Goal: Information Seeking & Learning: Learn about a topic

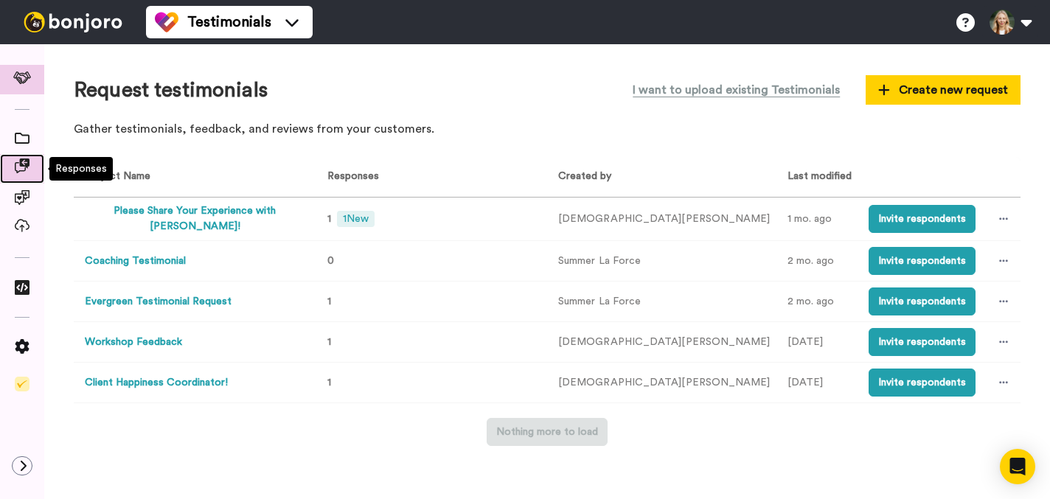
click at [19, 170] on icon at bounding box center [22, 166] width 15 height 15
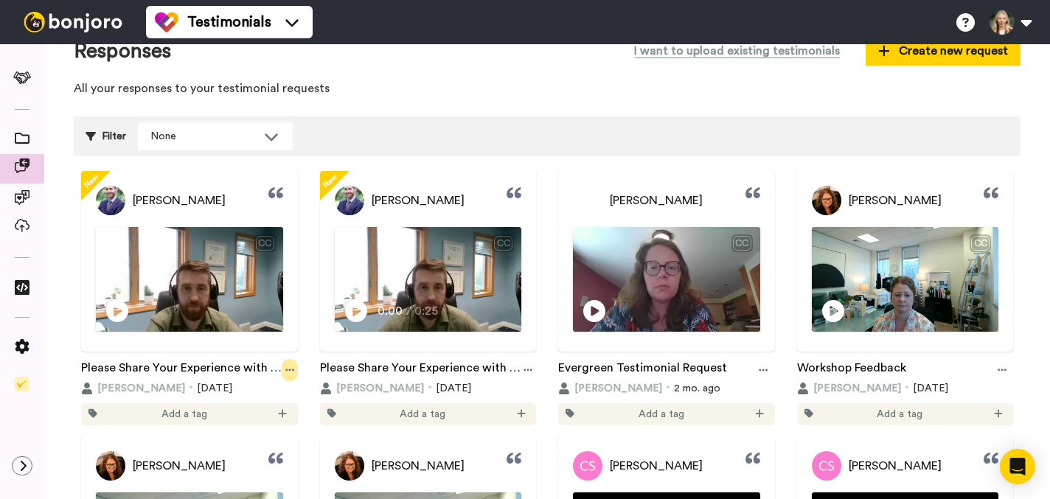
scroll to position [27, 0]
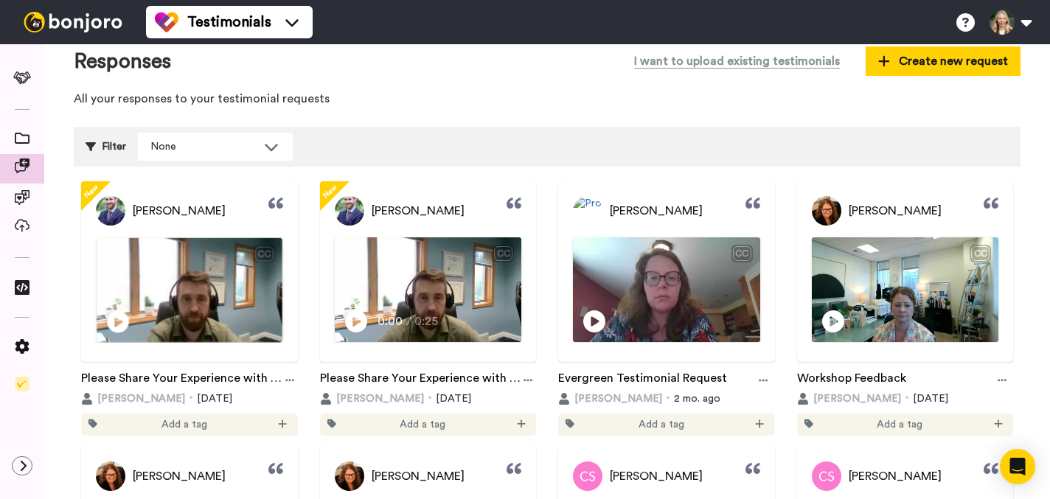
click at [235, 271] on img at bounding box center [189, 290] width 185 height 104
click at [207, 264] on video at bounding box center [189, 290] width 185 height 104
click at [288, 377] on icon at bounding box center [289, 380] width 9 height 10
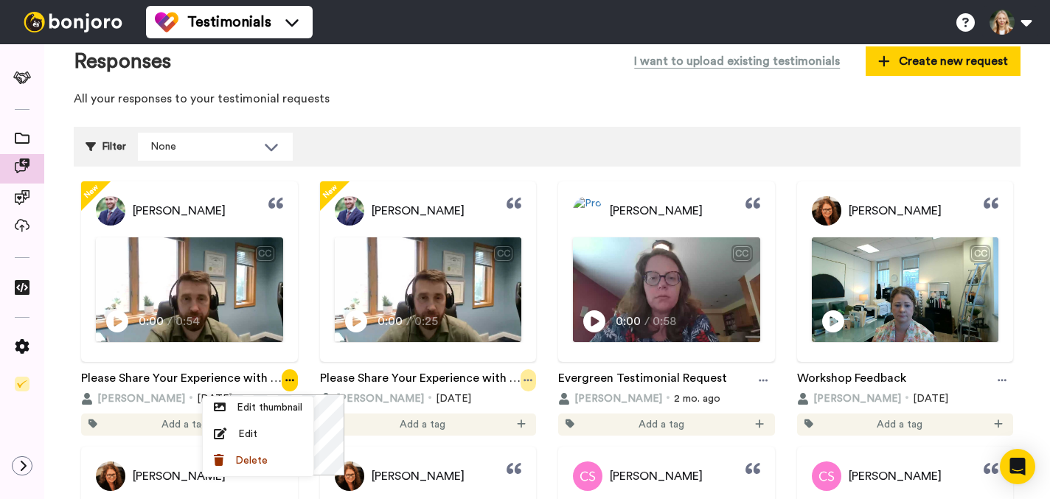
click at [529, 372] on div at bounding box center [529, 381] width 16 height 22
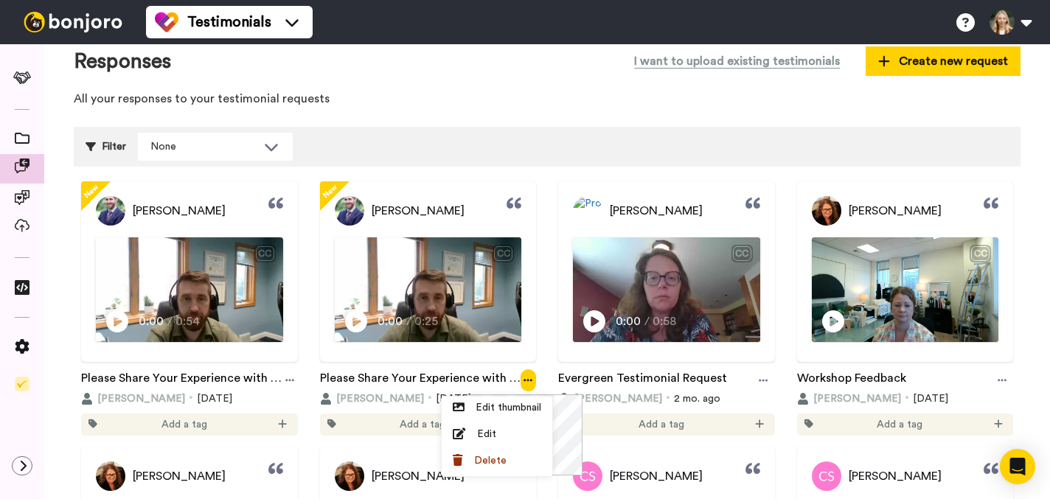
click at [499, 128] on div "Filter None Select all tags Boot Camp Thriving" at bounding box center [547, 147] width 947 height 40
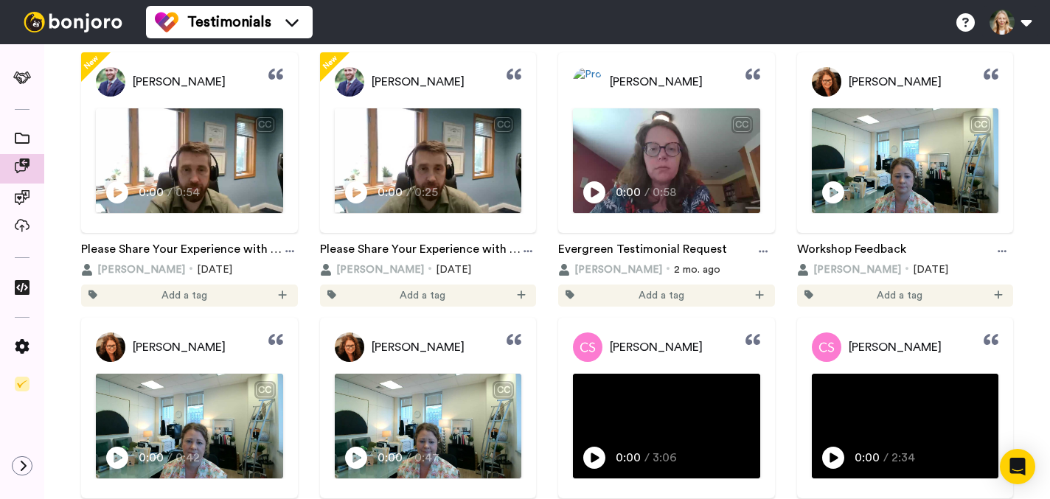
scroll to position [152, 0]
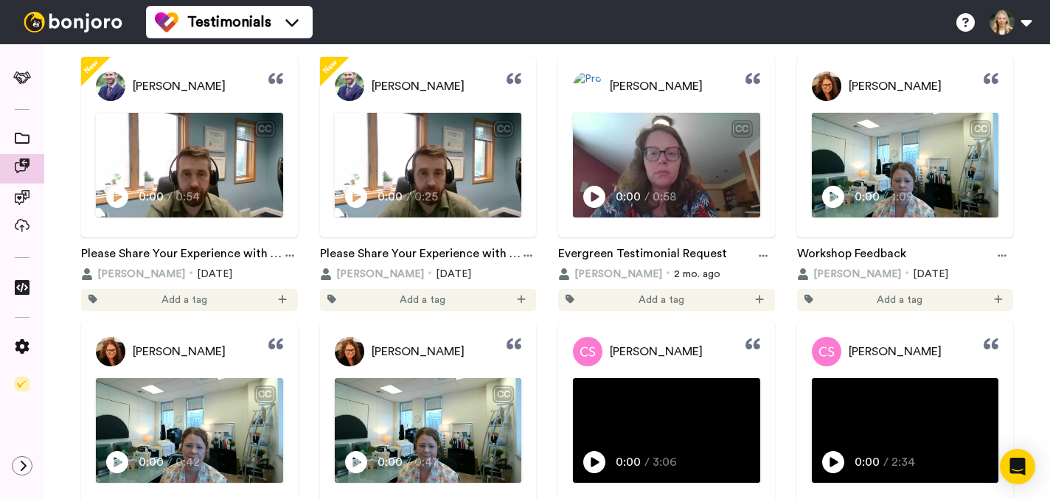
click at [544, 24] on div "Testimonials Help docs Settings" at bounding box center [598, 22] width 904 height 44
click at [302, 53] on div "New Nicholas Weiss CC Play/Pause 0:00 / 0:54 Please Share Your Experience with …" at bounding box center [547, 326] width 947 height 568
click at [287, 257] on icon at bounding box center [289, 256] width 9 height 10
click at [305, 57] on div "New Nicholas Weiss CC Play/Pause 0:00 / 0:54 Please Share Your Experience with …" at bounding box center [547, 319] width 947 height 524
click at [191, 163] on video at bounding box center [189, 166] width 185 height 104
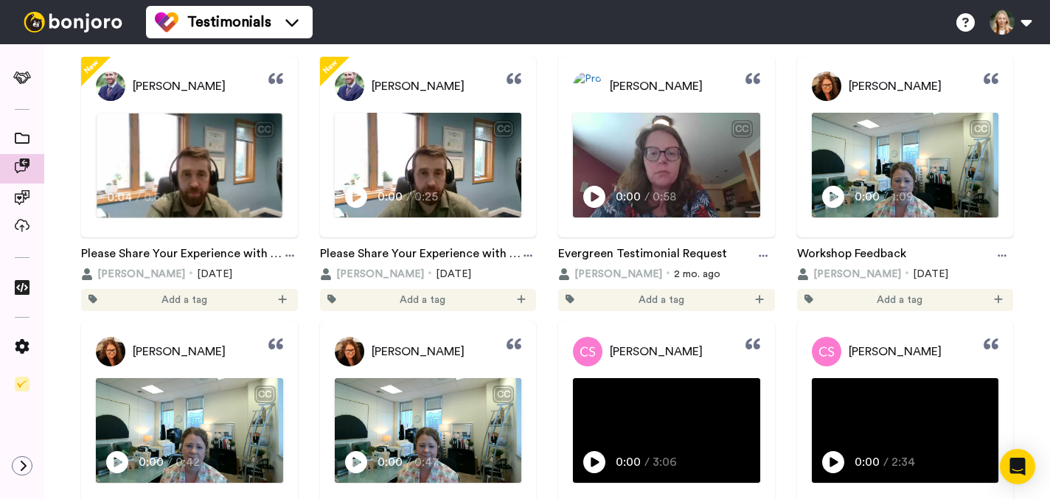
click at [195, 168] on div "So one of the problems that we had had to do with a lot of" at bounding box center [189, 169] width 185 height 35
click at [285, 252] on icon at bounding box center [289, 256] width 9 height 10
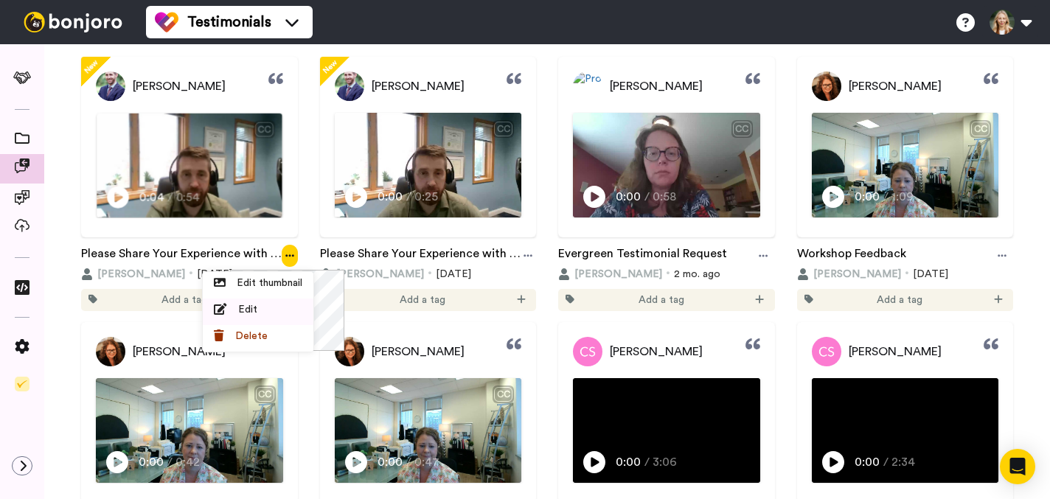
click at [245, 310] on span "Edit" at bounding box center [247, 309] width 19 height 15
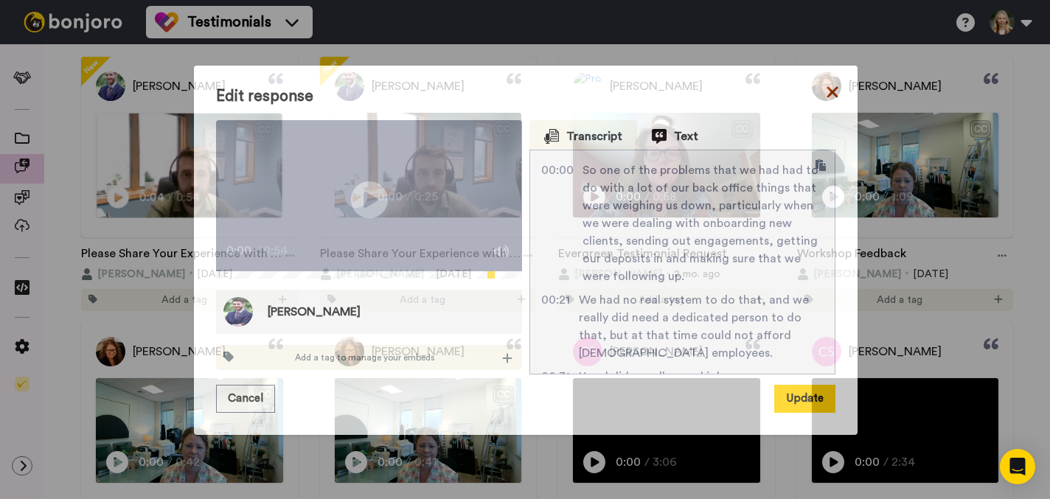
click at [833, 87] on icon at bounding box center [832, 92] width 11 height 11
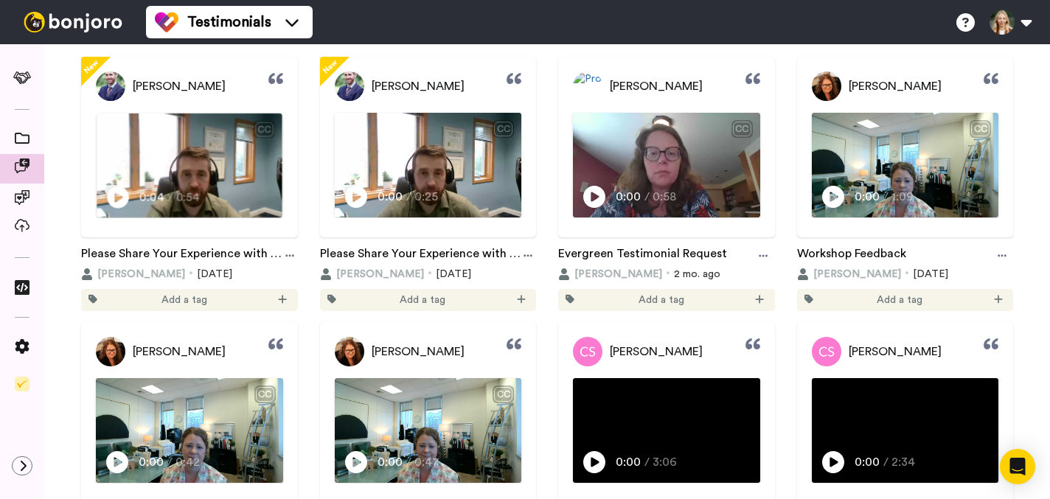
click at [221, 161] on video at bounding box center [189, 166] width 185 height 104
click at [309, 87] on div "New Nicholas Weiss CC our back office things that were weighing us down, partic…" at bounding box center [547, 319] width 947 height 524
click at [181, 165] on span "onboarding new clients, sending out engagements, getting our deposits in and ma…" at bounding box center [189, 161] width 168 height 46
click at [285, 254] on icon at bounding box center [289, 256] width 9 height 10
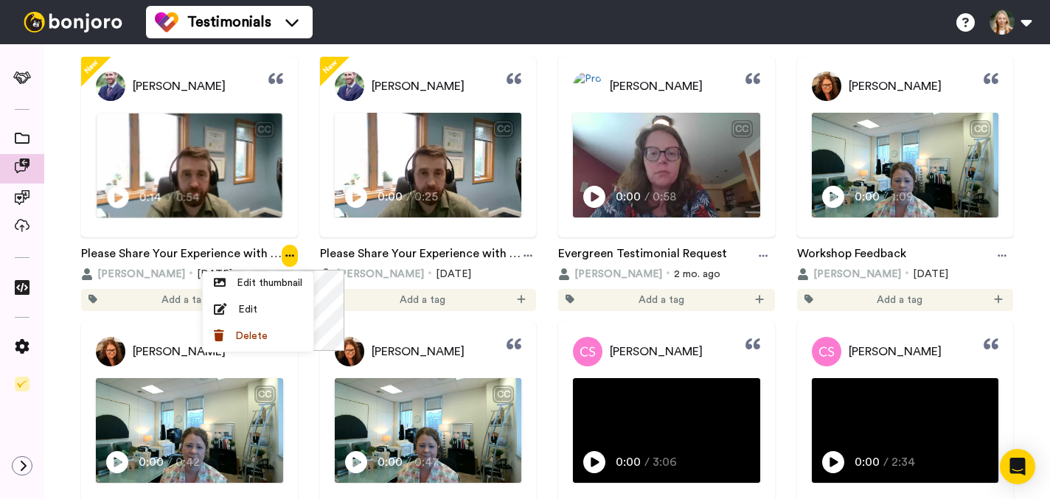
click at [285, 254] on icon at bounding box center [289, 256] width 9 height 10
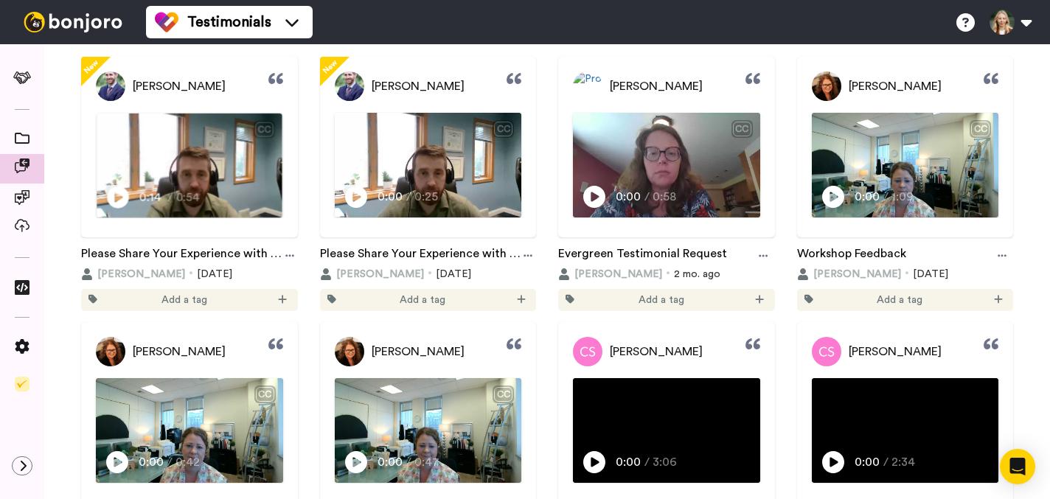
click at [471, 82] on div "[PERSON_NAME]" at bounding box center [428, 87] width 217 height 30
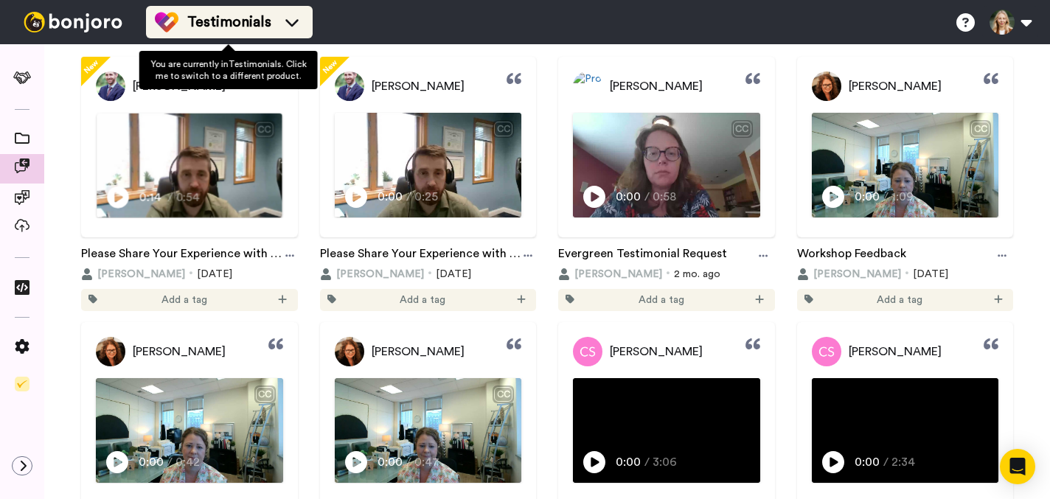
click at [292, 15] on icon at bounding box center [292, 22] width 24 height 15
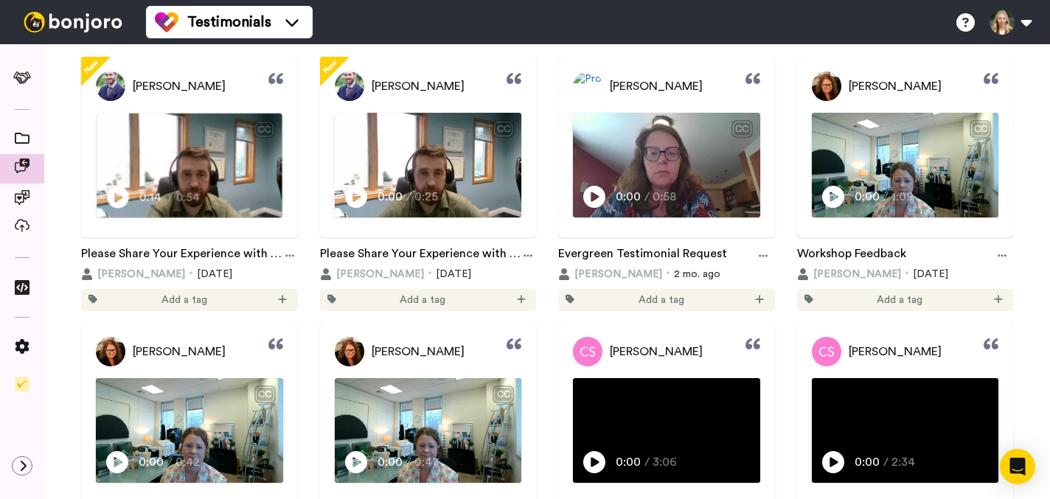
click at [403, 58] on div "[PERSON_NAME] CC Play/Pause 0:00 / 0:25" at bounding box center [428, 147] width 217 height 181
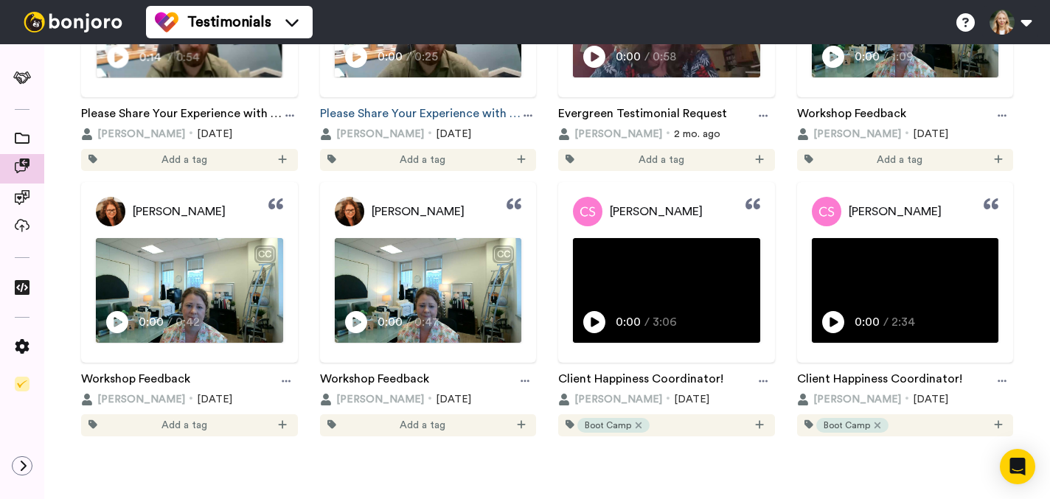
scroll to position [0, 0]
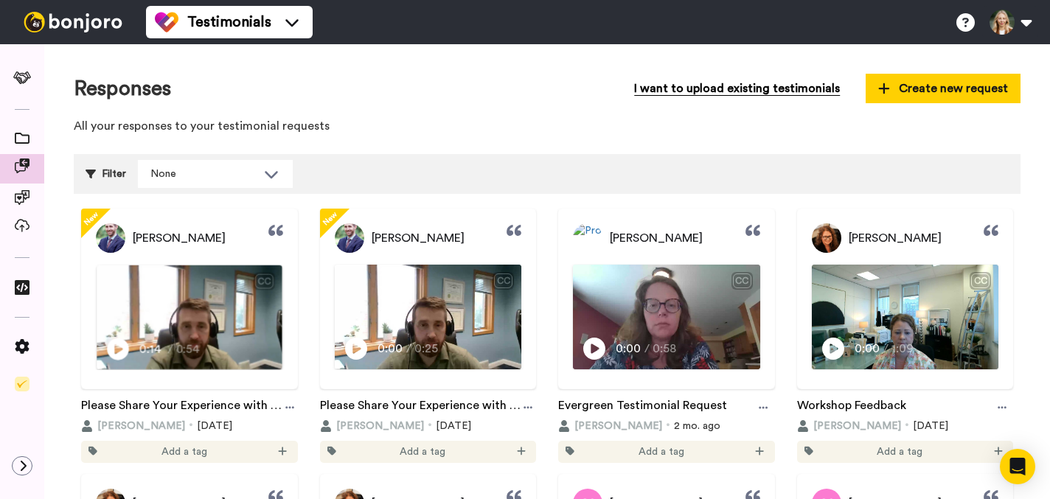
click at [741, 92] on button "I want to upload existing testimonials" at bounding box center [737, 89] width 228 height 30
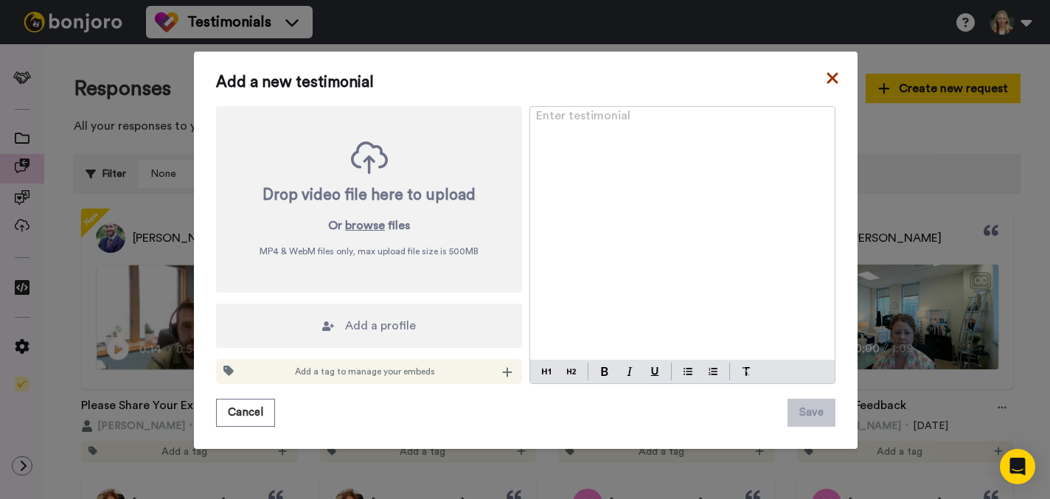
click at [837, 74] on icon at bounding box center [832, 78] width 15 height 18
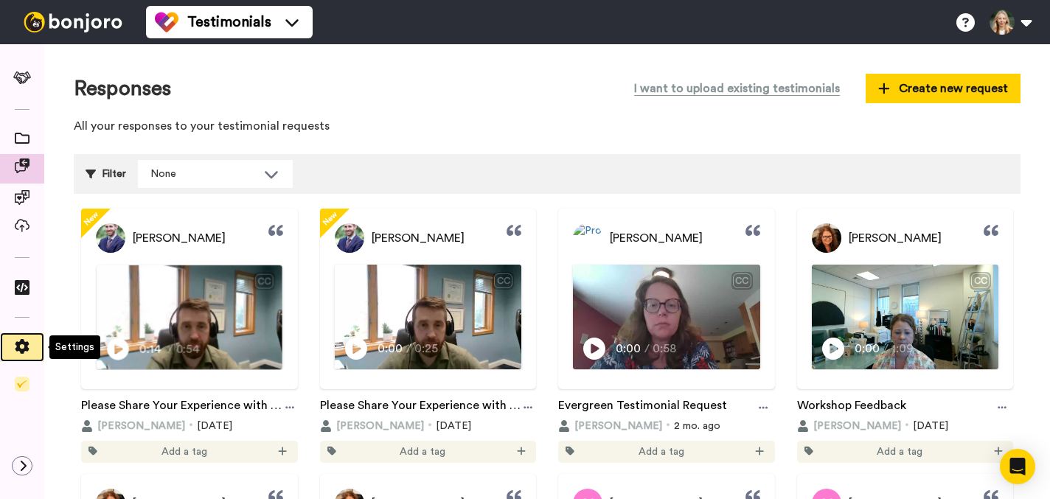
click at [20, 344] on icon at bounding box center [22, 346] width 14 height 15
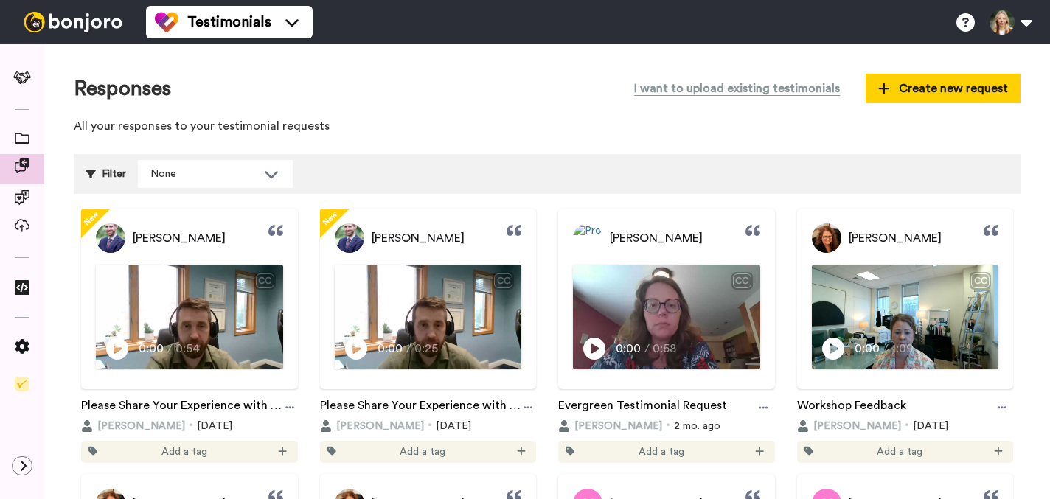
scroll to position [59, 0]
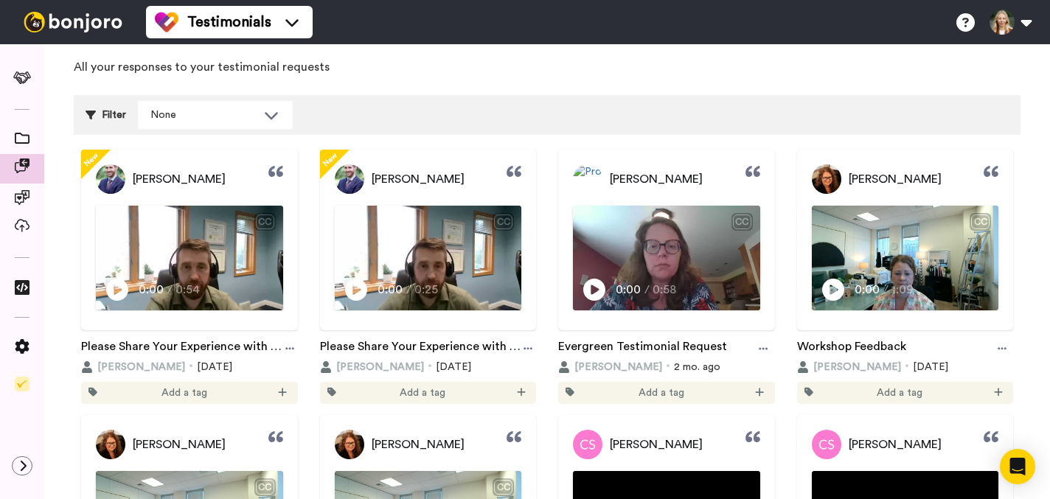
click at [196, 199] on div "[PERSON_NAME] CC Play/Pause 0:00 / 0:54" at bounding box center [189, 240] width 217 height 181
click at [476, 196] on div "[PERSON_NAME] CC Play/Pause 0:00 / 0:25" at bounding box center [428, 240] width 217 height 181
click at [527, 340] on div at bounding box center [529, 349] width 16 height 22
click at [21, 468] on icon at bounding box center [22, 466] width 9 height 12
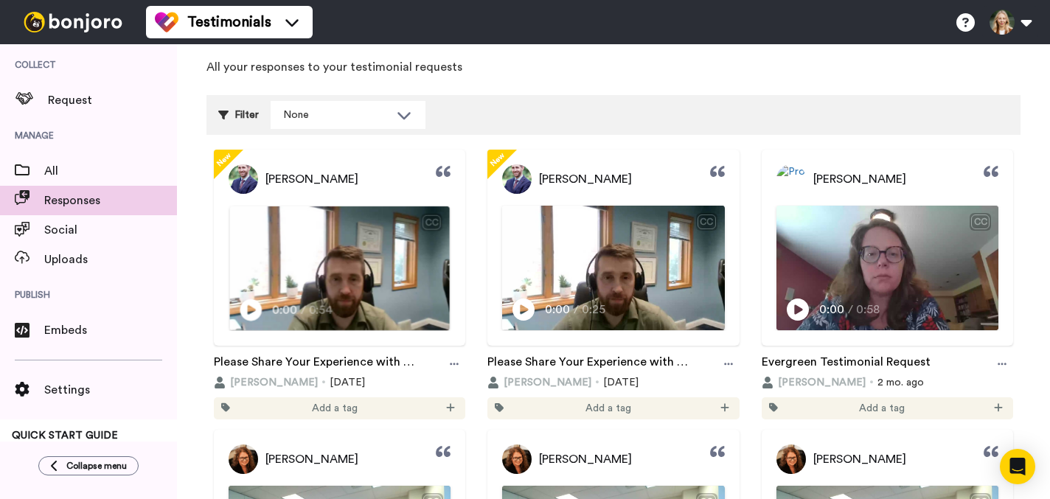
click at [339, 252] on img at bounding box center [340, 269] width 220 height 124
click at [339, 270] on span "onboarding new clients, sending out engagements, getting our deposits in and ma…" at bounding box center [340, 283] width 208 height 30
click at [642, 241] on img at bounding box center [614, 269] width 220 height 124
click at [642, 241] on video at bounding box center [614, 269] width 220 height 124
click at [528, 309] on icon "Play/Pause" at bounding box center [525, 310] width 22 height 28
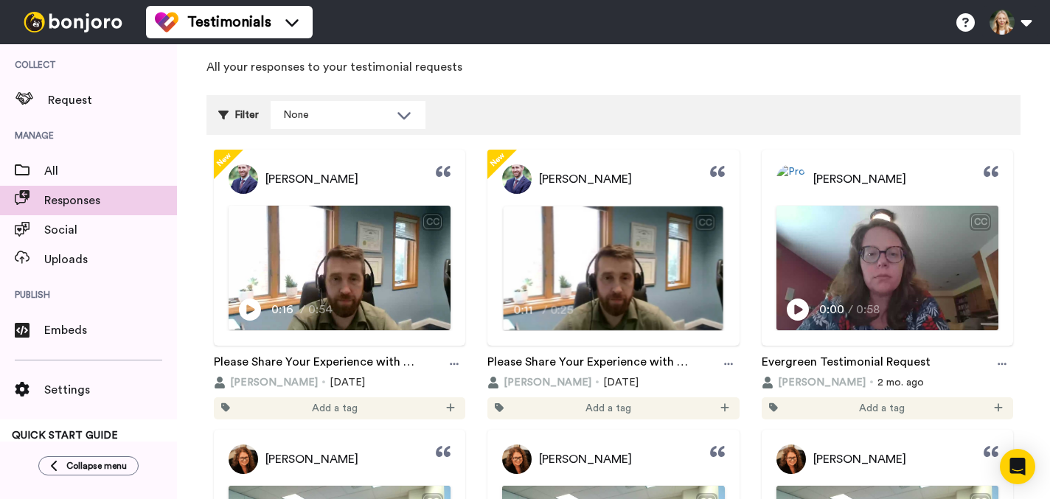
drag, startPoint x: 610, startPoint y: 253, endPoint x: 558, endPoint y: 256, distance: 51.7
click at [451, 256] on video at bounding box center [340, 268] width 222 height 125
